Goal: Complete application form

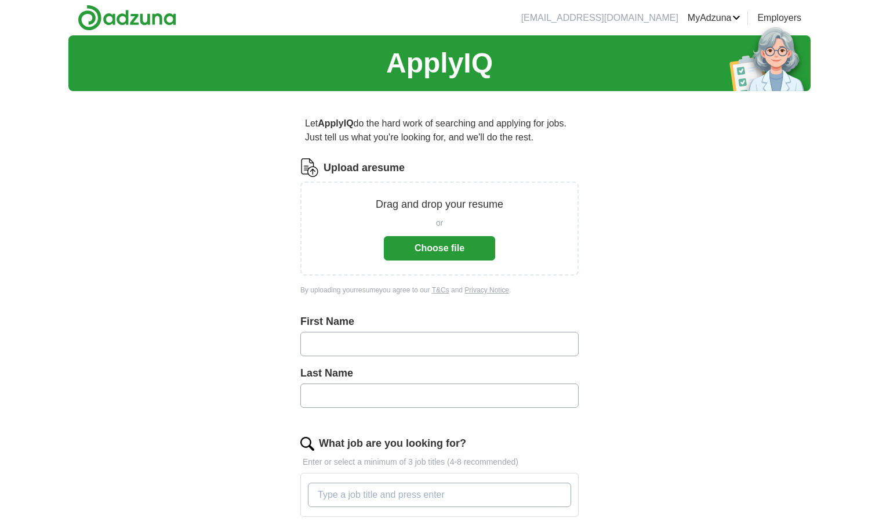
click at [447, 251] on button "Choose file" at bounding box center [439, 248] width 111 height 24
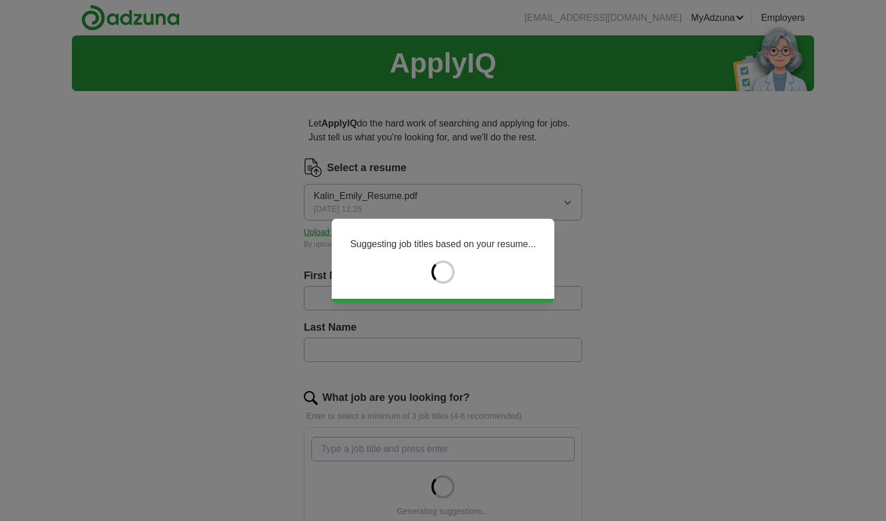
type input "*****"
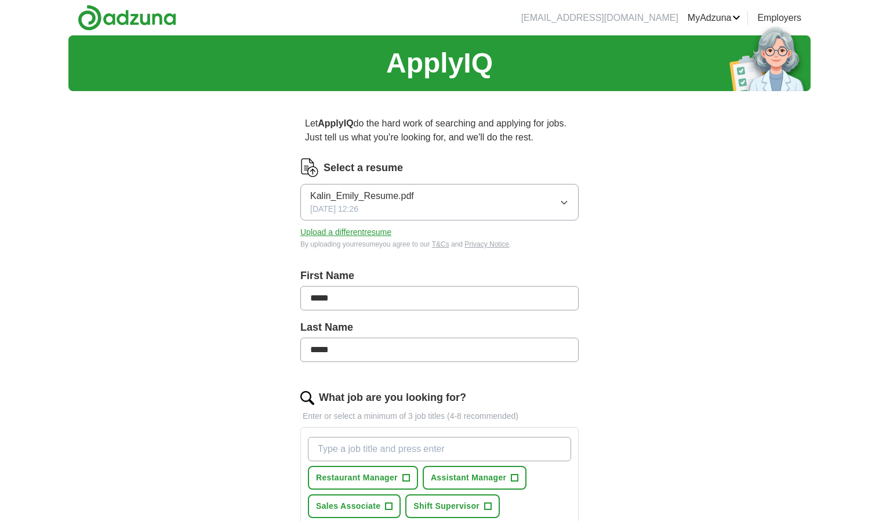
click at [415, 300] on input "*****" at bounding box center [439, 298] width 278 height 24
click at [629, 380] on div "ApplyIQ Let ApplyIQ do the hard work of searching and applying for jobs. Just t…" at bounding box center [439, 443] width 742 height 816
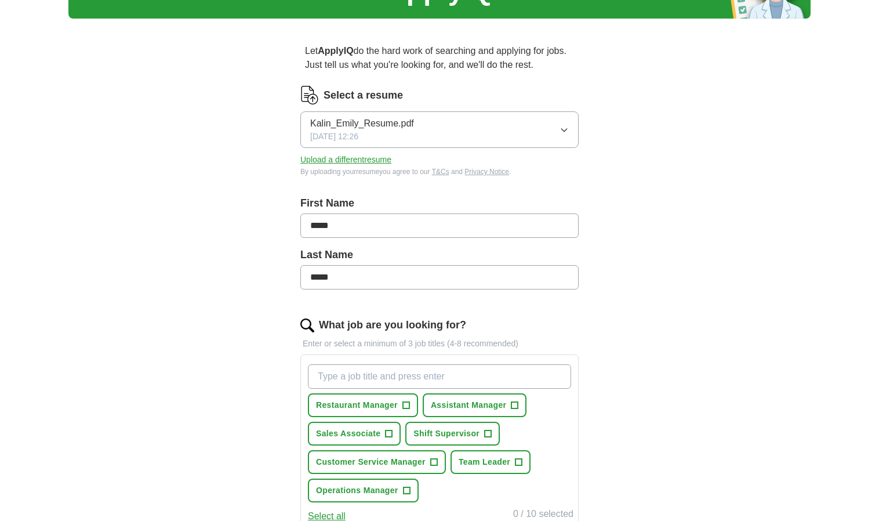
scroll to position [73, 0]
click at [457, 371] on input "What job are you looking for?" at bounding box center [439, 375] width 263 height 24
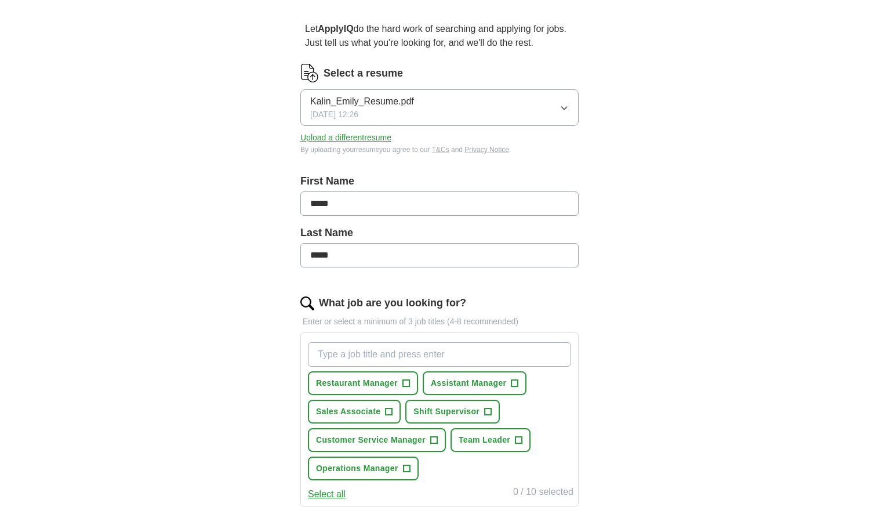
scroll to position [121, 0]
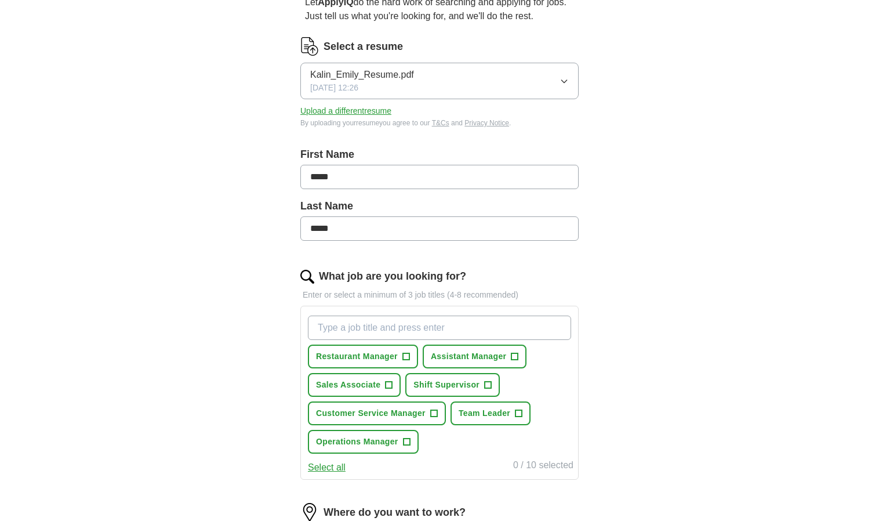
type input "b"
type input "S"
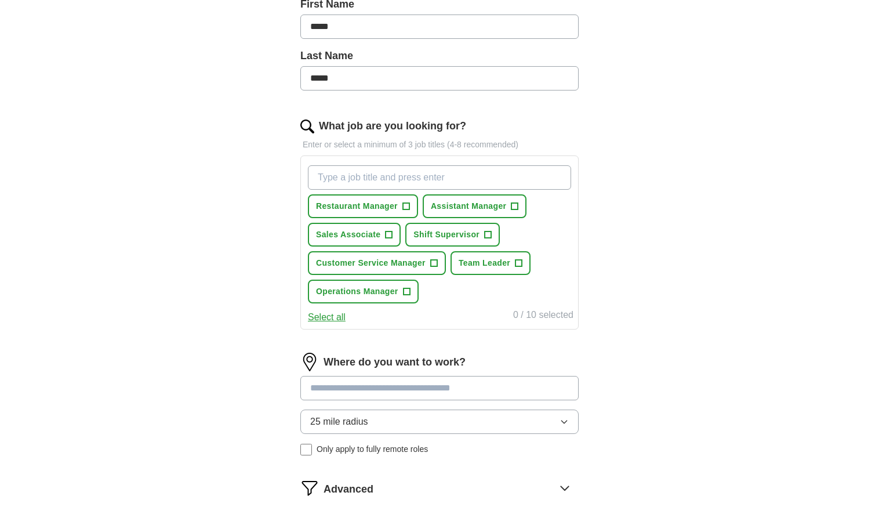
scroll to position [272, 0]
click at [392, 384] on div "Where do you want to work? 25 mile radius Only apply to fully remote roles" at bounding box center [439, 408] width 278 height 112
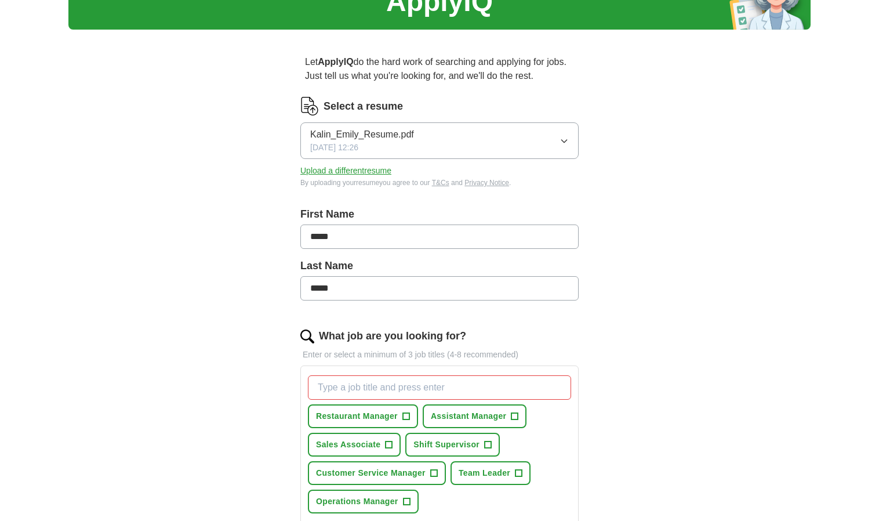
scroll to position [0, 0]
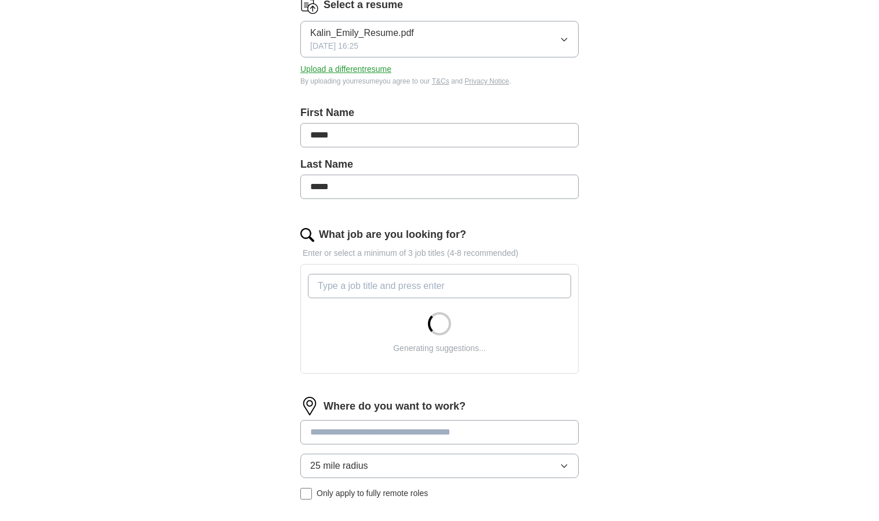
scroll to position [163, 0]
click at [404, 434] on input at bounding box center [439, 431] width 278 height 24
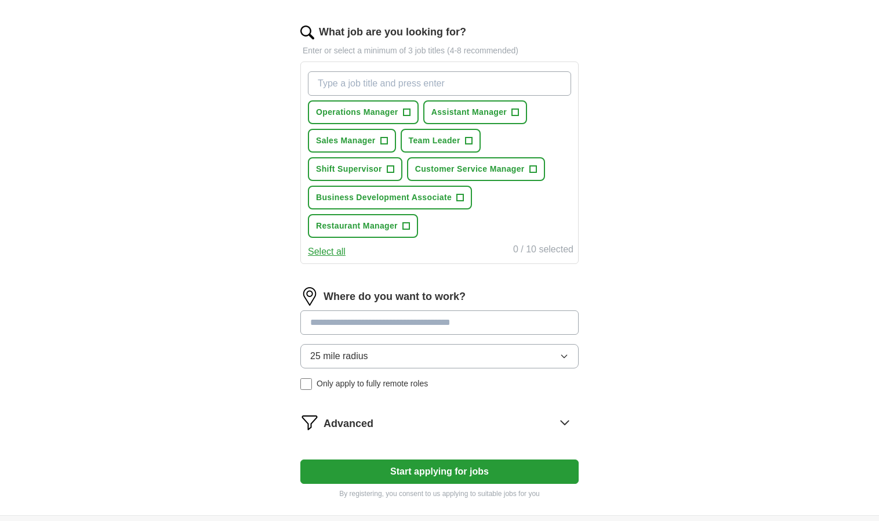
scroll to position [366, 0]
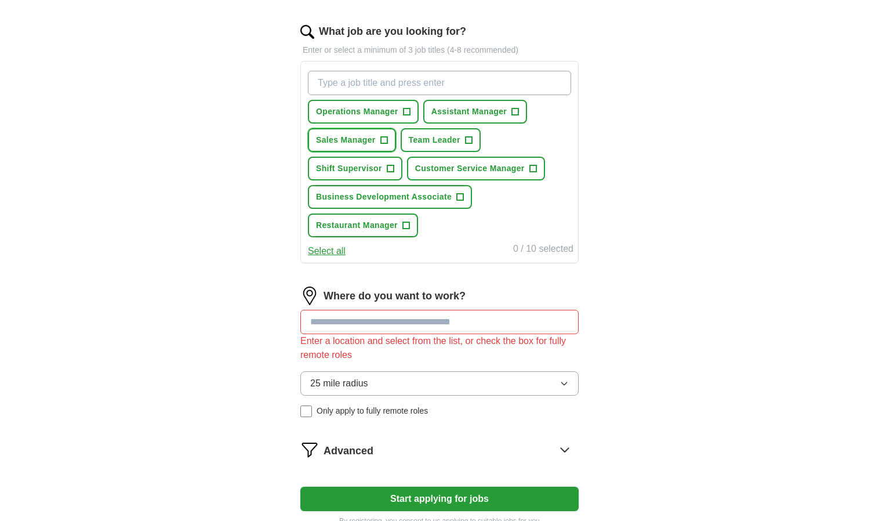
click at [374, 143] on span "Sales Manager" at bounding box center [346, 140] width 60 height 12
click at [0, 0] on span "×" at bounding box center [0, 0] width 0 height 0
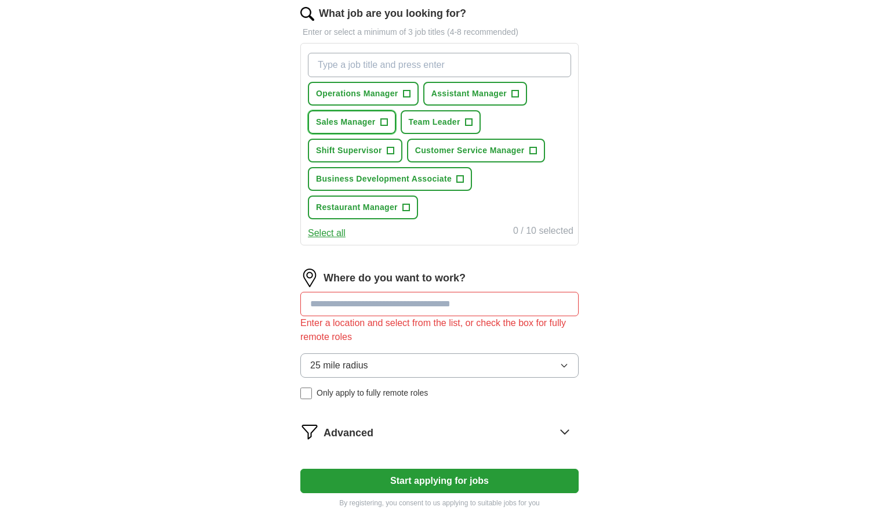
scroll to position [385, 0]
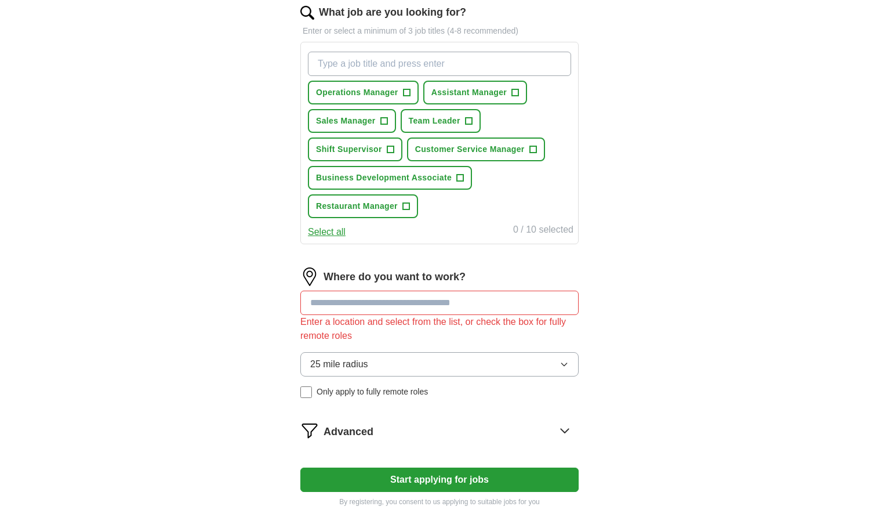
click at [337, 229] on button "Select all" at bounding box center [327, 232] width 38 height 14
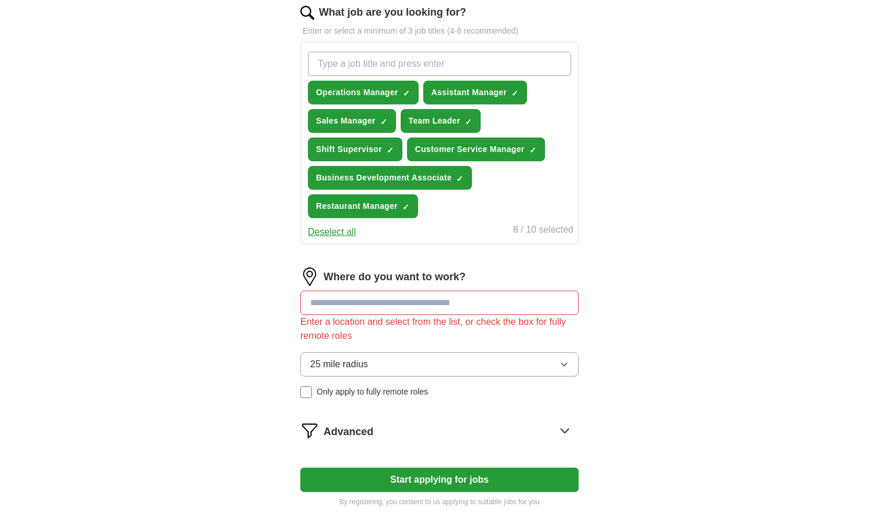
click at [337, 229] on button "Deselect all" at bounding box center [332, 232] width 48 height 14
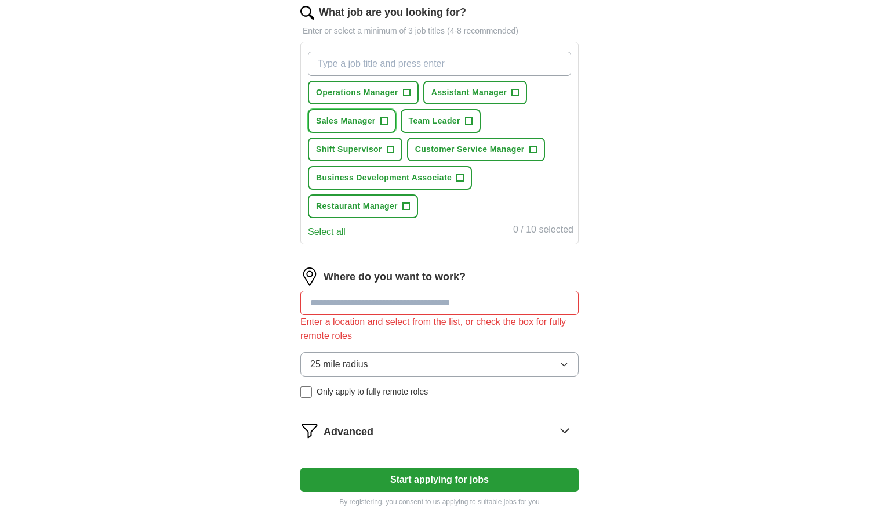
click at [363, 118] on span "Sales Manager" at bounding box center [346, 121] width 60 height 12
click at [380, 150] on span "Shift Supervisor" at bounding box center [349, 149] width 66 height 12
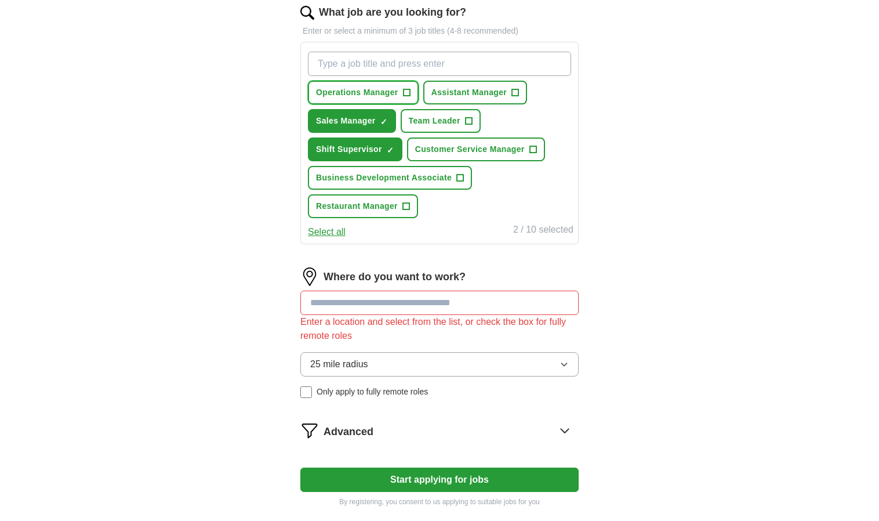
click at [389, 84] on button "Operations Manager +" at bounding box center [363, 93] width 111 height 24
click at [428, 295] on input at bounding box center [439, 302] width 278 height 24
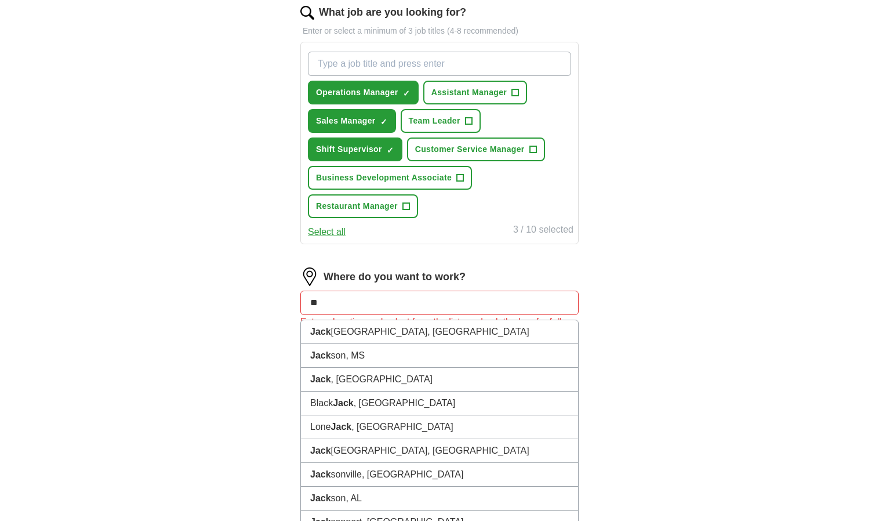
type input "*"
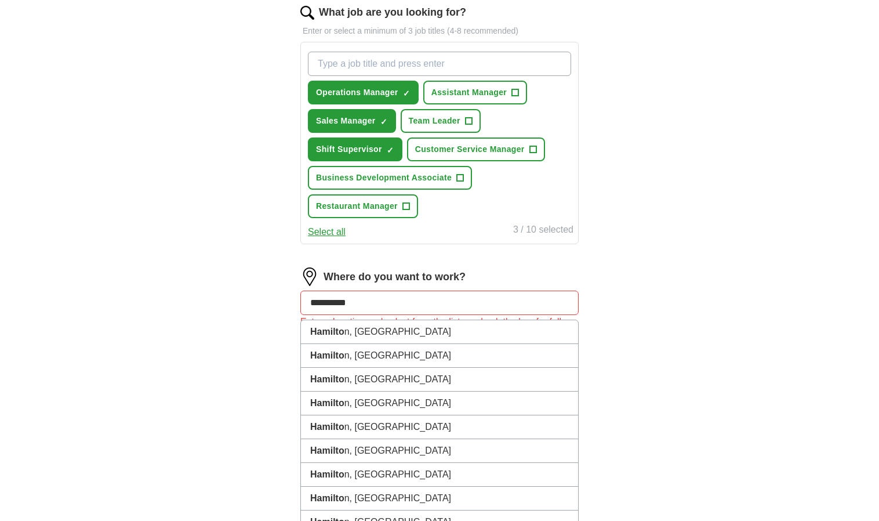
type input "**********"
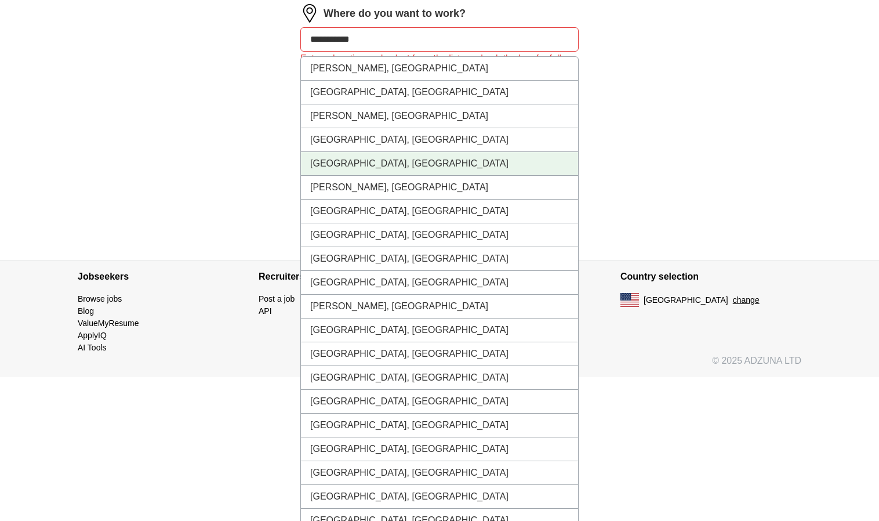
scroll to position [649, 0]
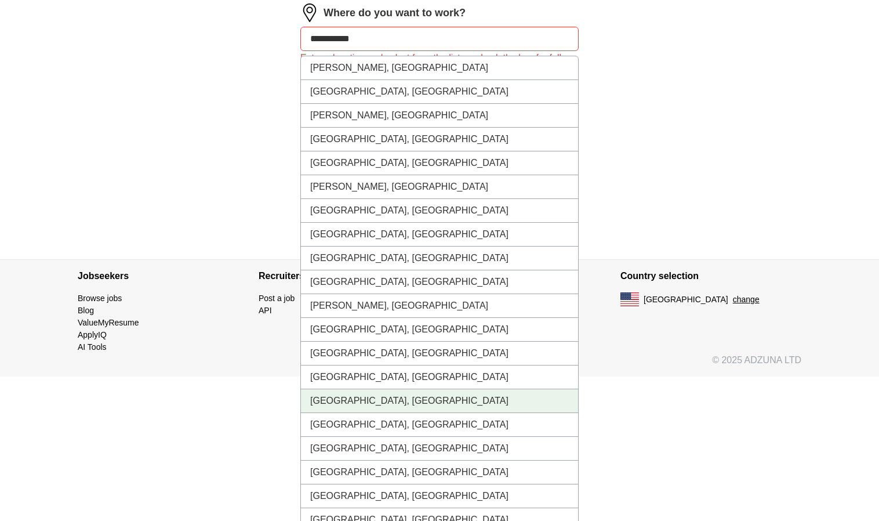
click at [407, 391] on li "Hamilton, NJ" at bounding box center [439, 401] width 277 height 24
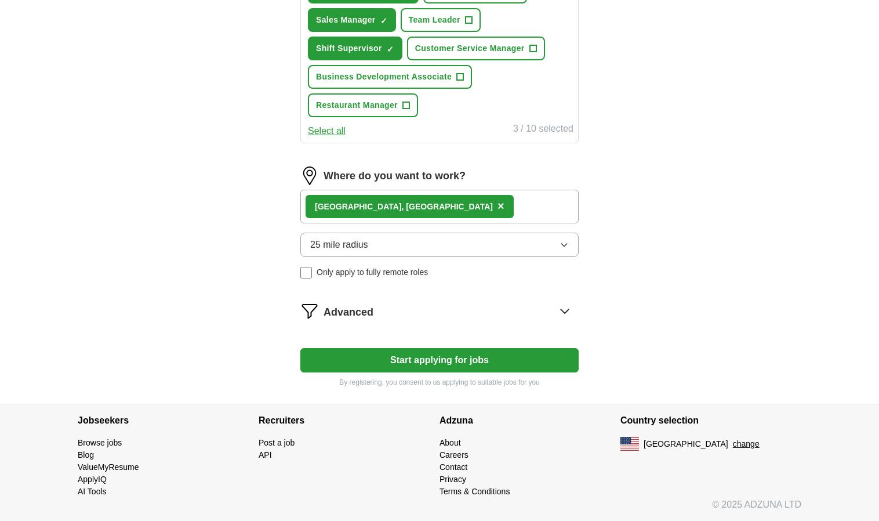
click at [403, 363] on button "Start applying for jobs" at bounding box center [439, 360] width 278 height 24
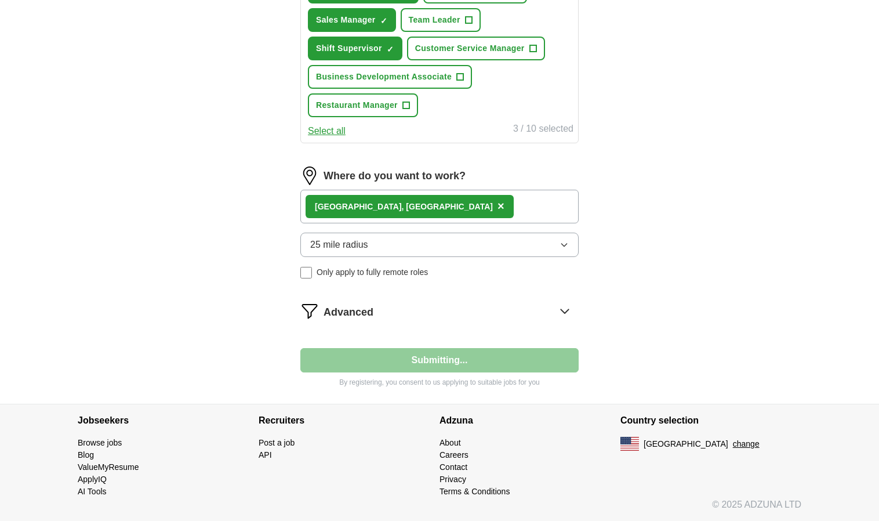
select select "**"
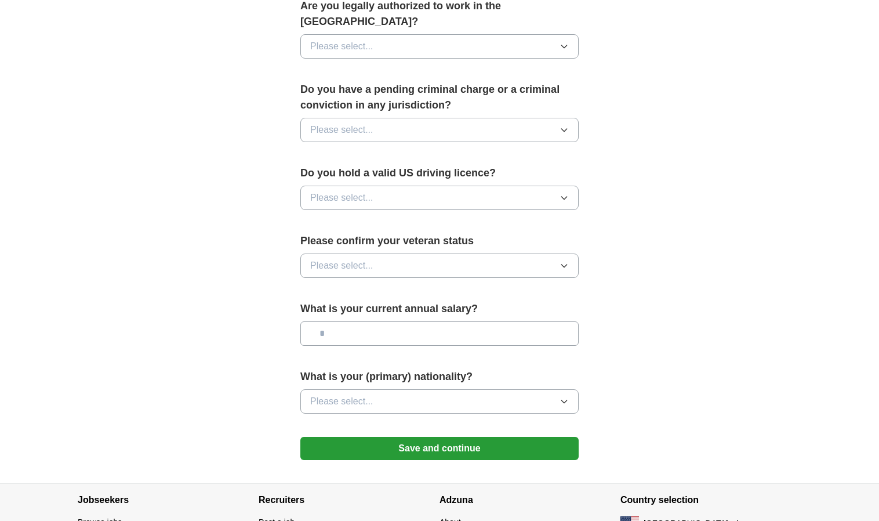
scroll to position [609, 0]
click at [370, 321] on input "text" at bounding box center [439, 333] width 278 height 24
type input "**"
click at [392, 388] on button "Please select..." at bounding box center [439, 400] width 278 height 24
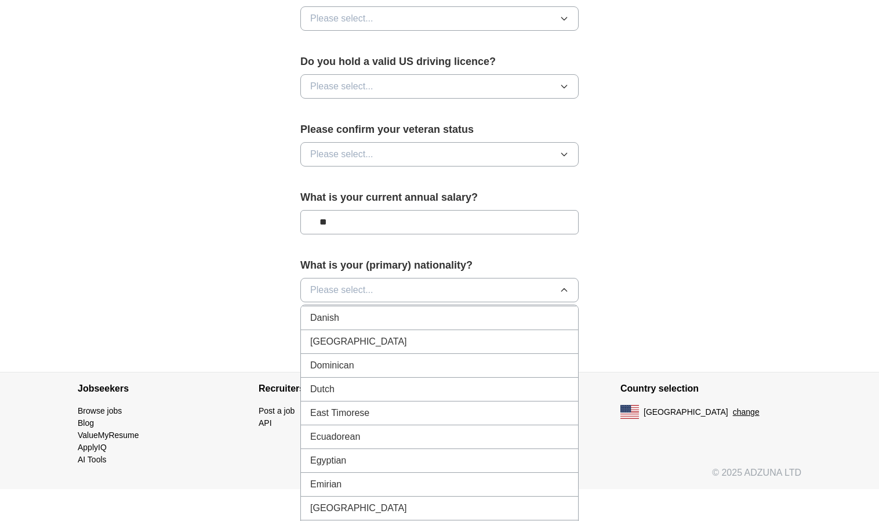
scroll to position [1163, 0]
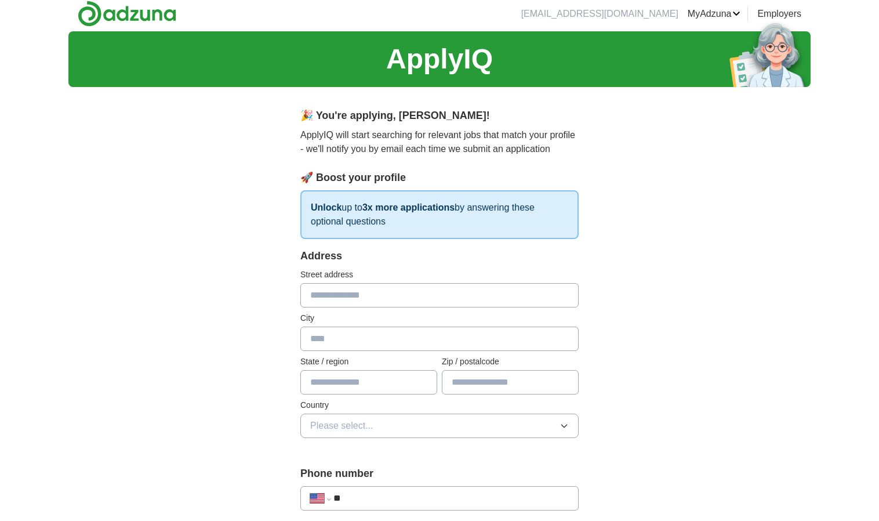
scroll to position [0, 0]
